Goal: Find specific page/section: Find specific page/section

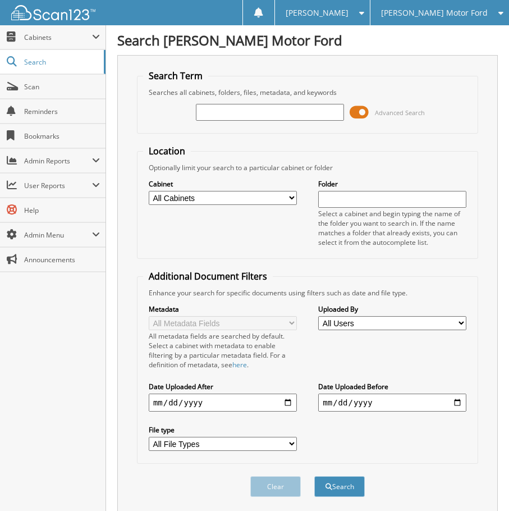
click at [253, 118] on input "text" at bounding box center [270, 112] width 148 height 17
type input "BE96327"
click at [314, 476] on button "Search" at bounding box center [339, 486] width 51 height 21
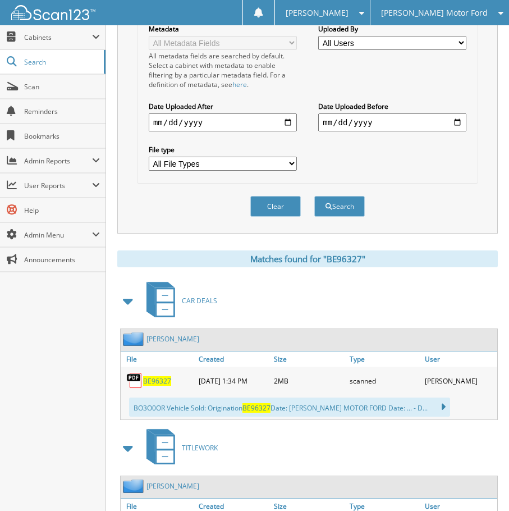
scroll to position [281, 0]
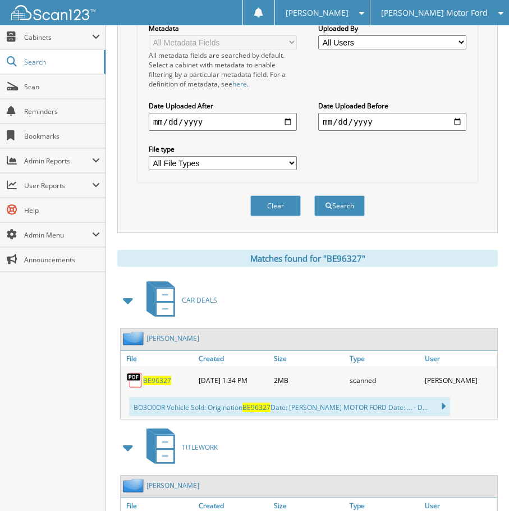
click at [164, 376] on span "BE96327" at bounding box center [157, 380] width 28 height 10
